Goal: Task Accomplishment & Management: Complete application form

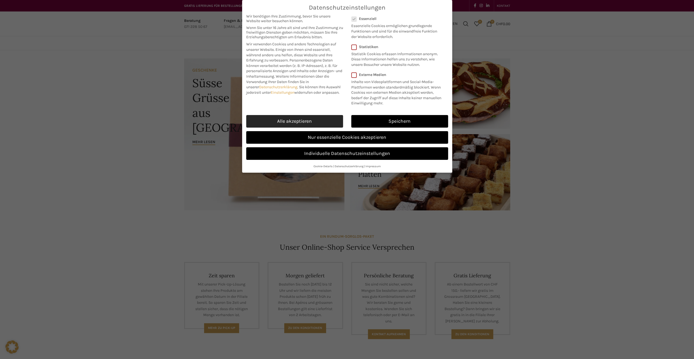
click at [306, 122] on link "Alle akzeptieren" at bounding box center [294, 121] width 97 height 13
checkbox input "true"
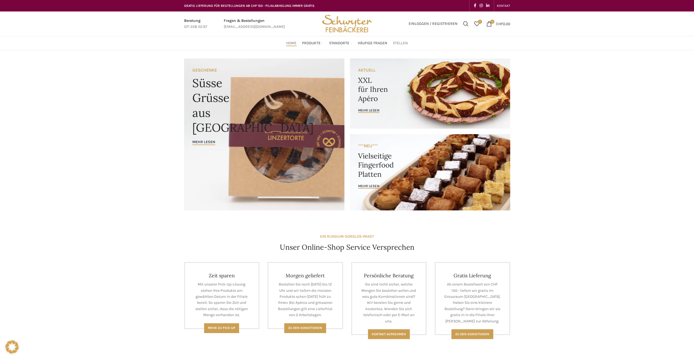
click at [402, 42] on span "Stellen" at bounding box center [400, 43] width 15 height 5
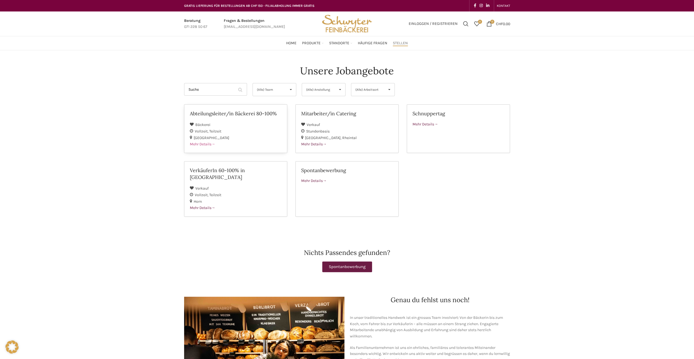
click at [214, 121] on div "Bäckerei" at bounding box center [236, 124] width 92 height 7
